Goal: Navigation & Orientation: Find specific page/section

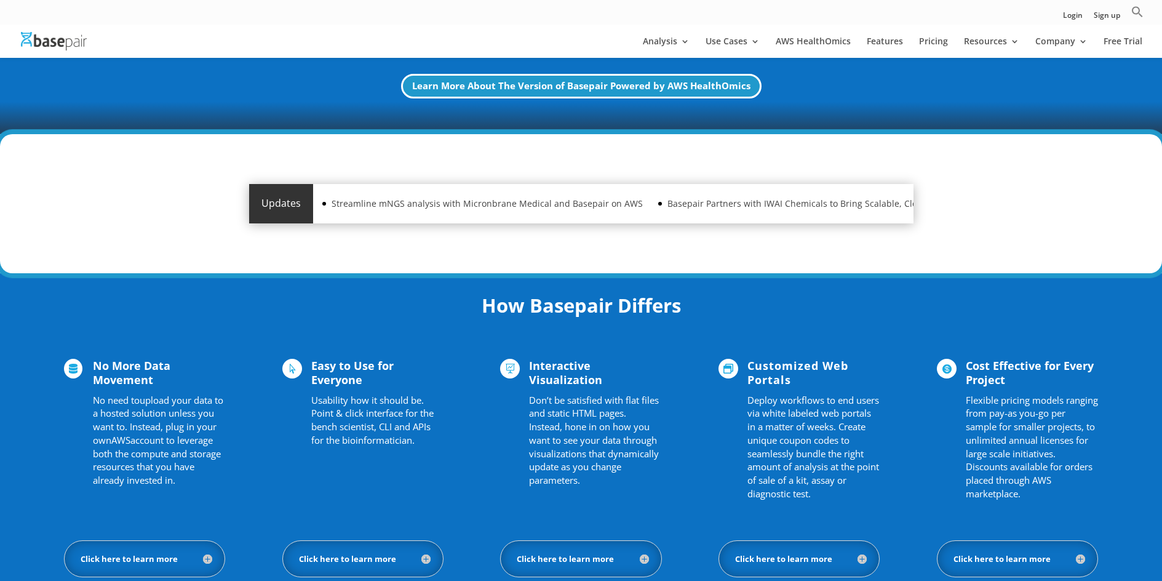
scroll to position [738, 0]
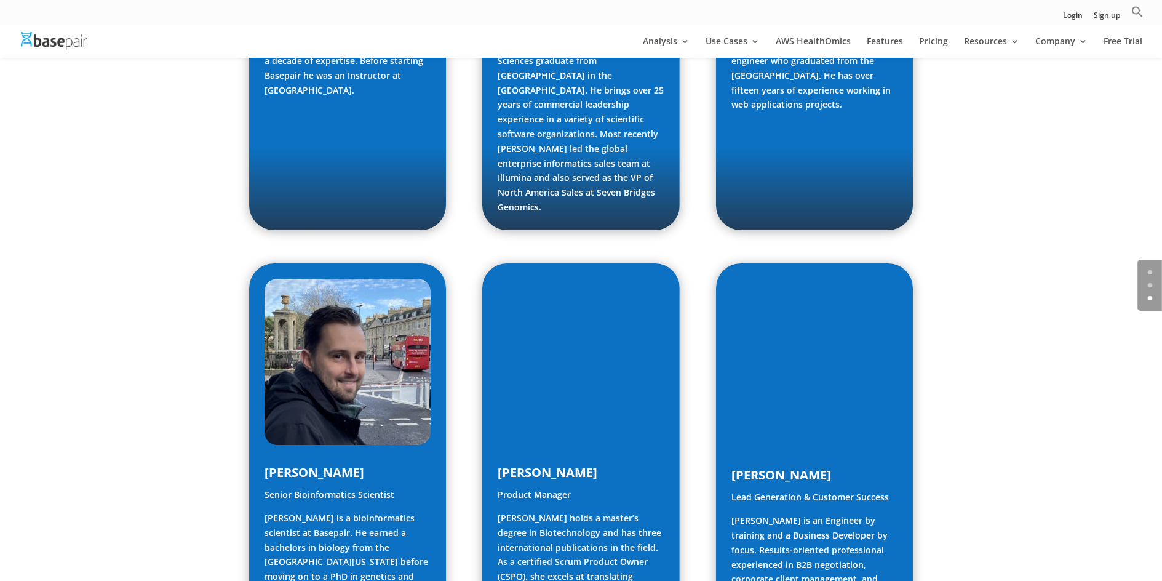
scroll to position [910, 0]
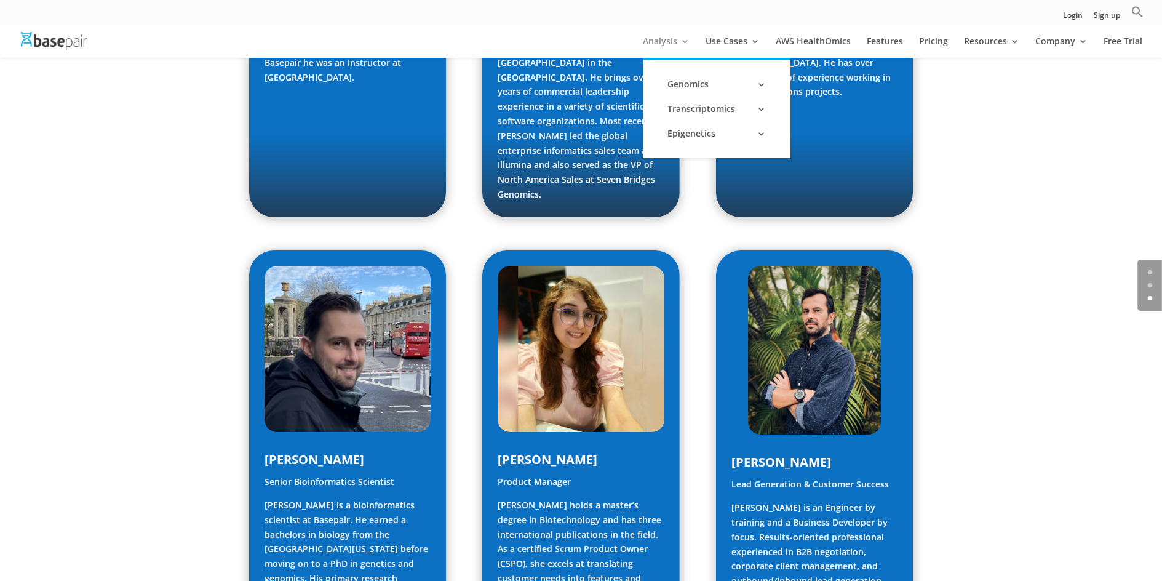
click at [685, 38] on link "Analysis" at bounding box center [666, 47] width 47 height 21
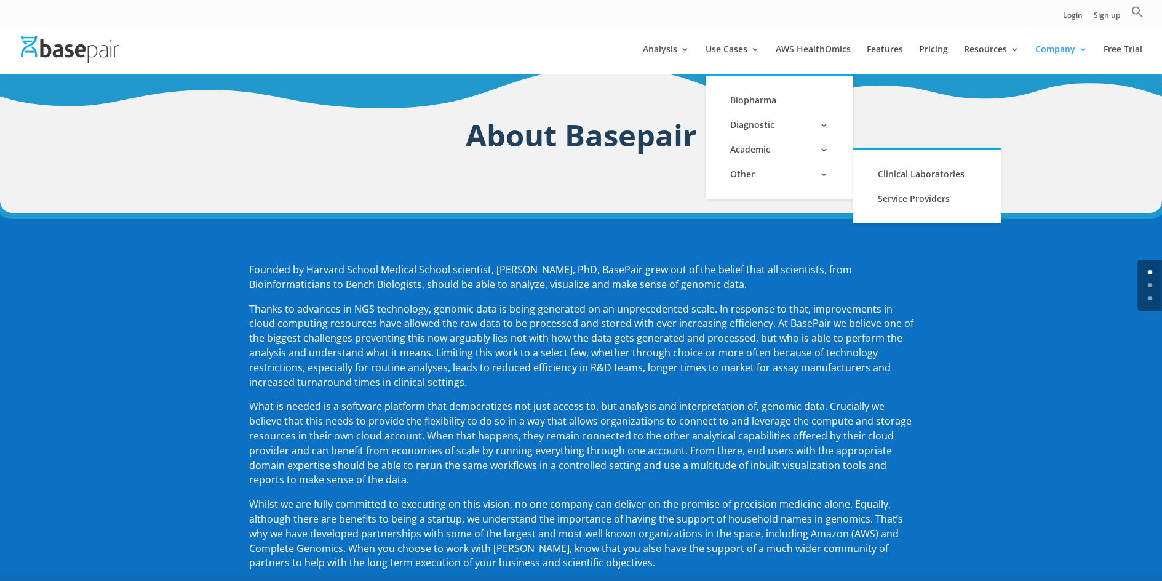
scroll to position [0, 0]
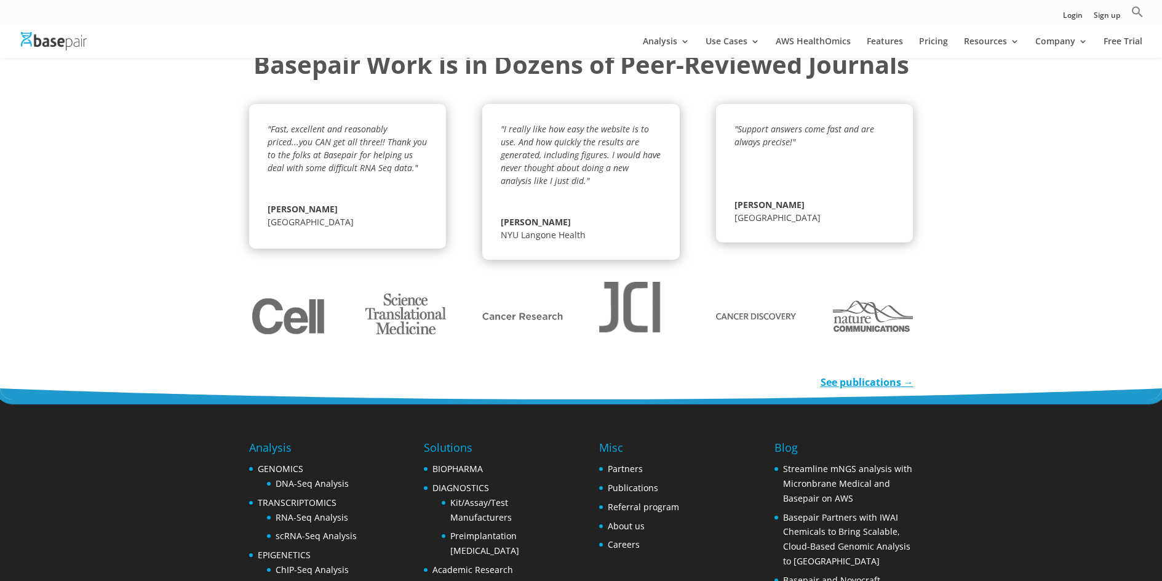
scroll to position [1215, 0]
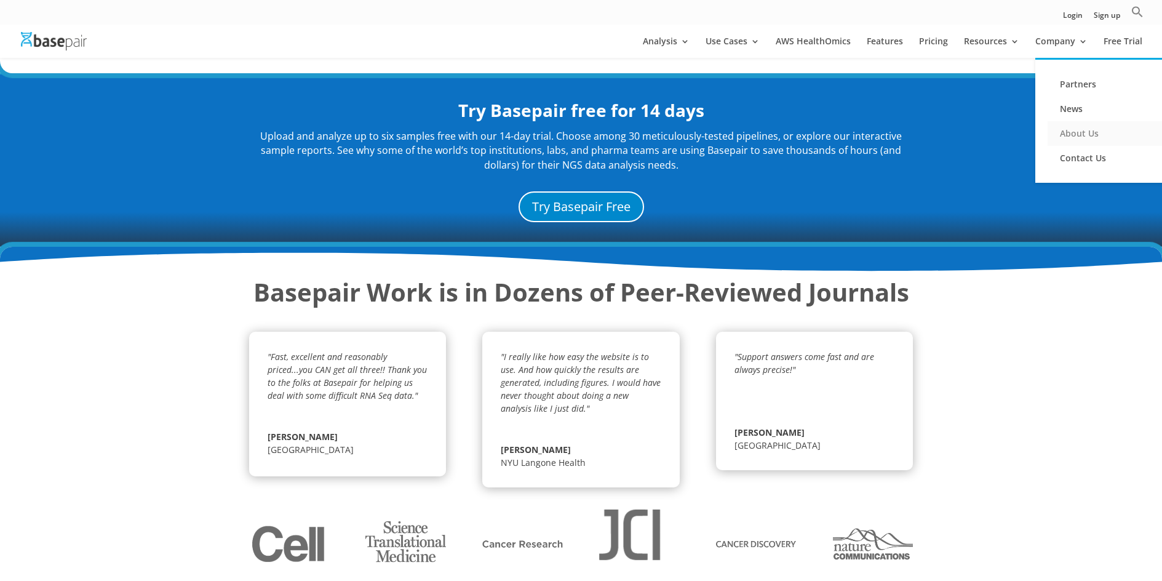
click at [1104, 132] on link "About Us" at bounding box center [1109, 133] width 123 height 25
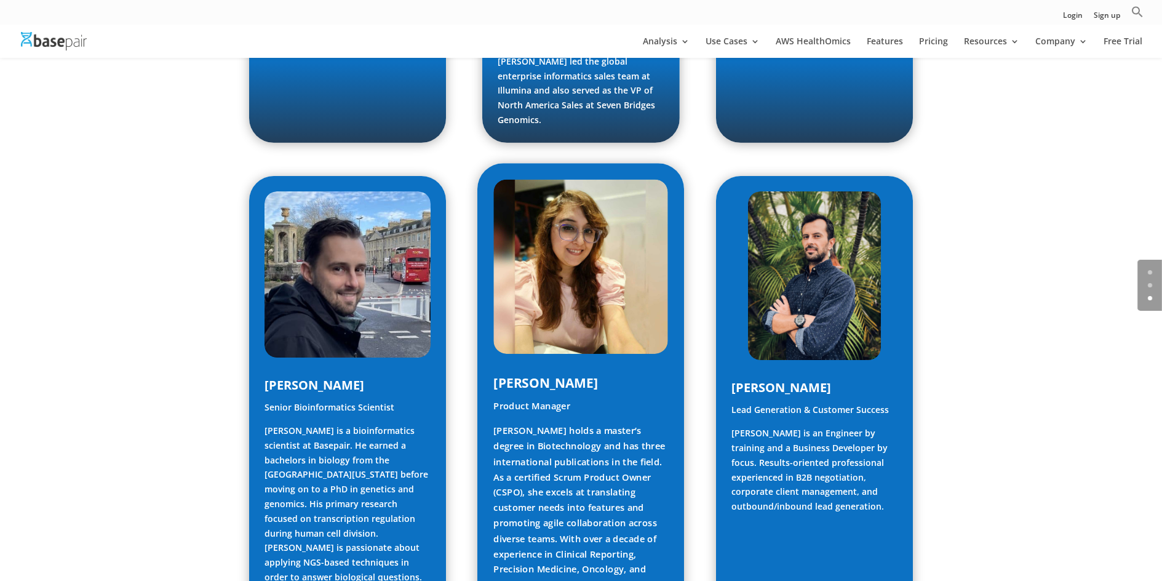
scroll to position [1292, 0]
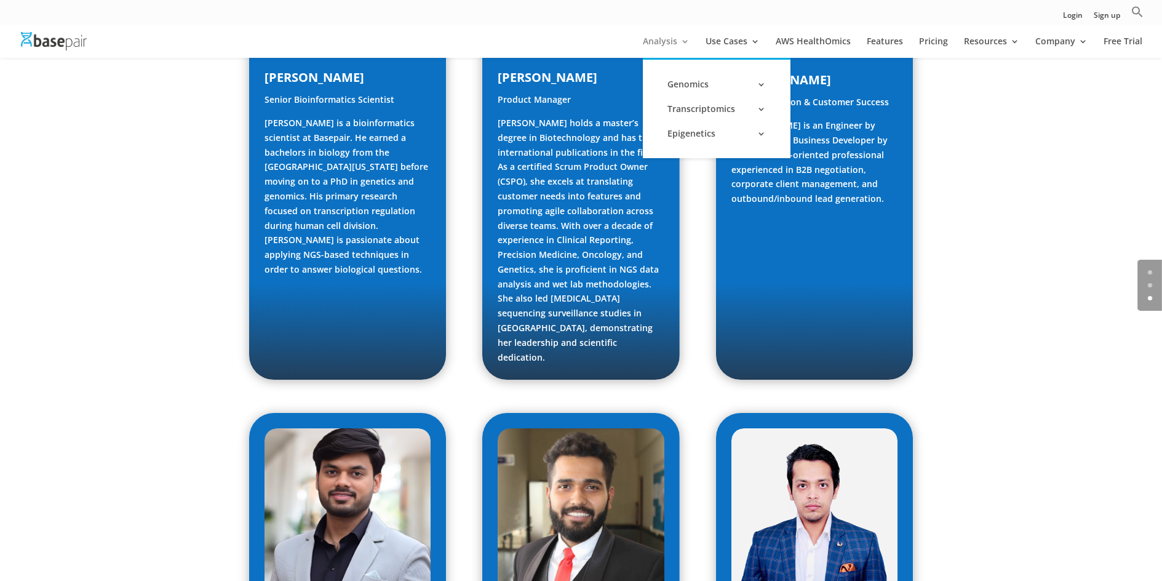
click at [668, 41] on link "Analysis" at bounding box center [666, 47] width 47 height 21
